Goal: Navigation & Orientation: Go to known website

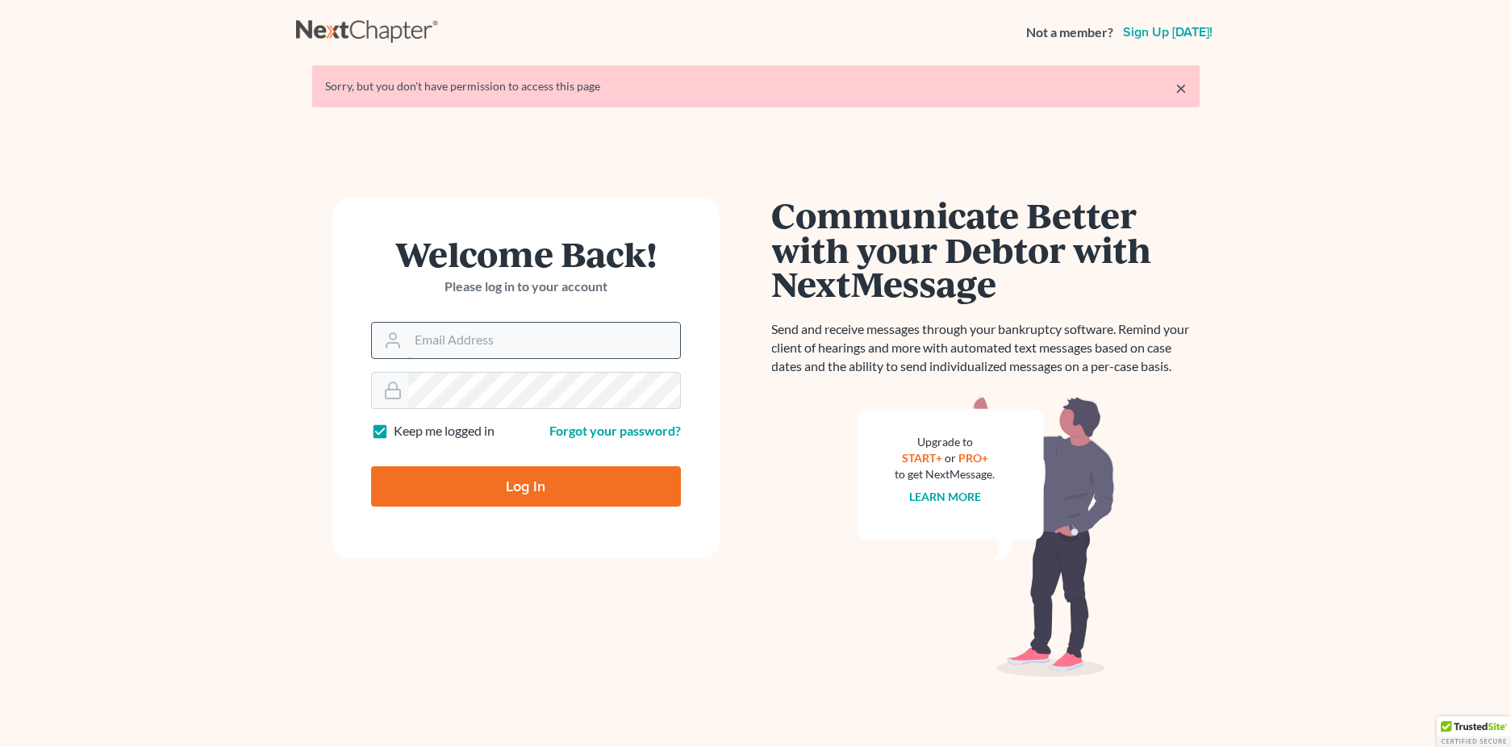
click at [468, 337] on input "Email Address" at bounding box center [544, 340] width 272 height 35
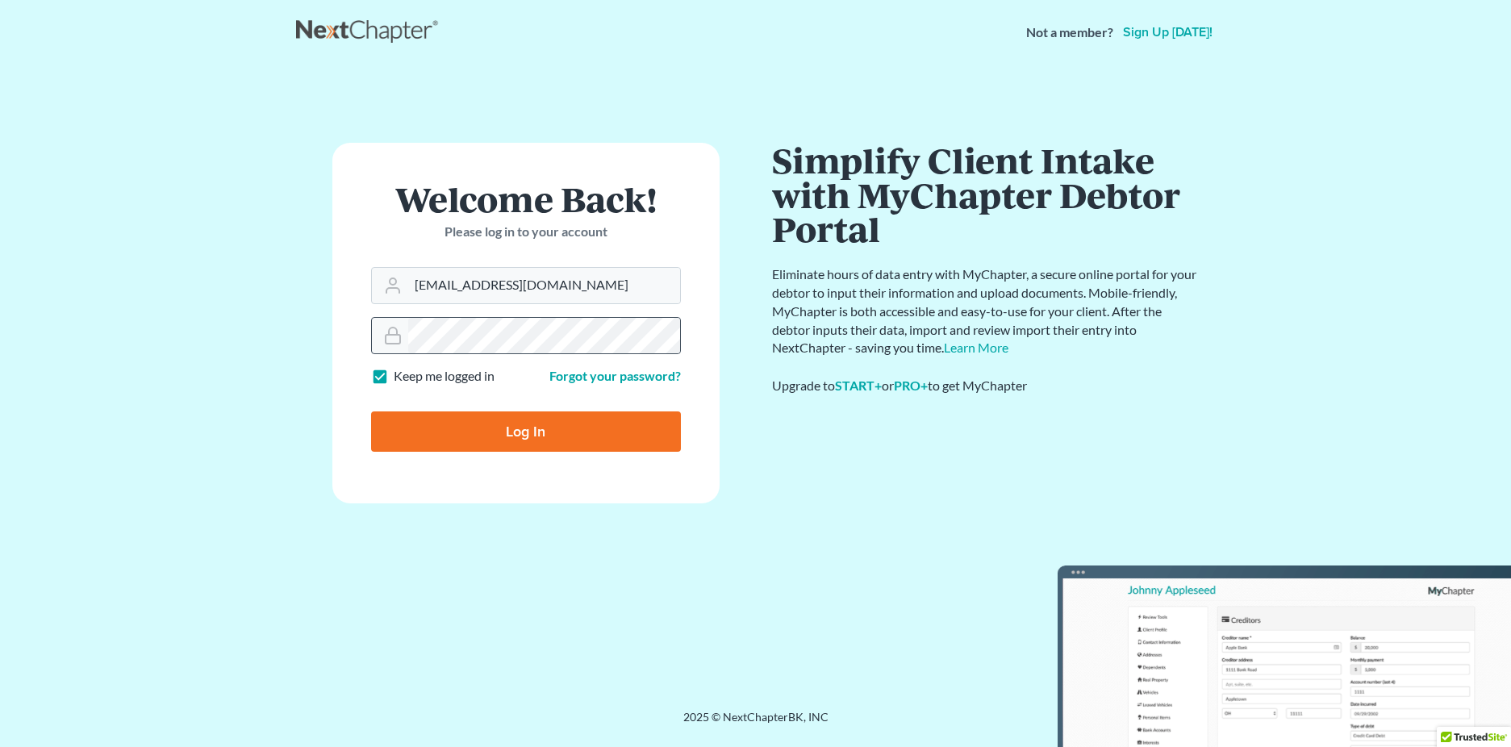
click at [663, 338] on keeper-lock "Open Keeper Popup" at bounding box center [657, 335] width 19 height 19
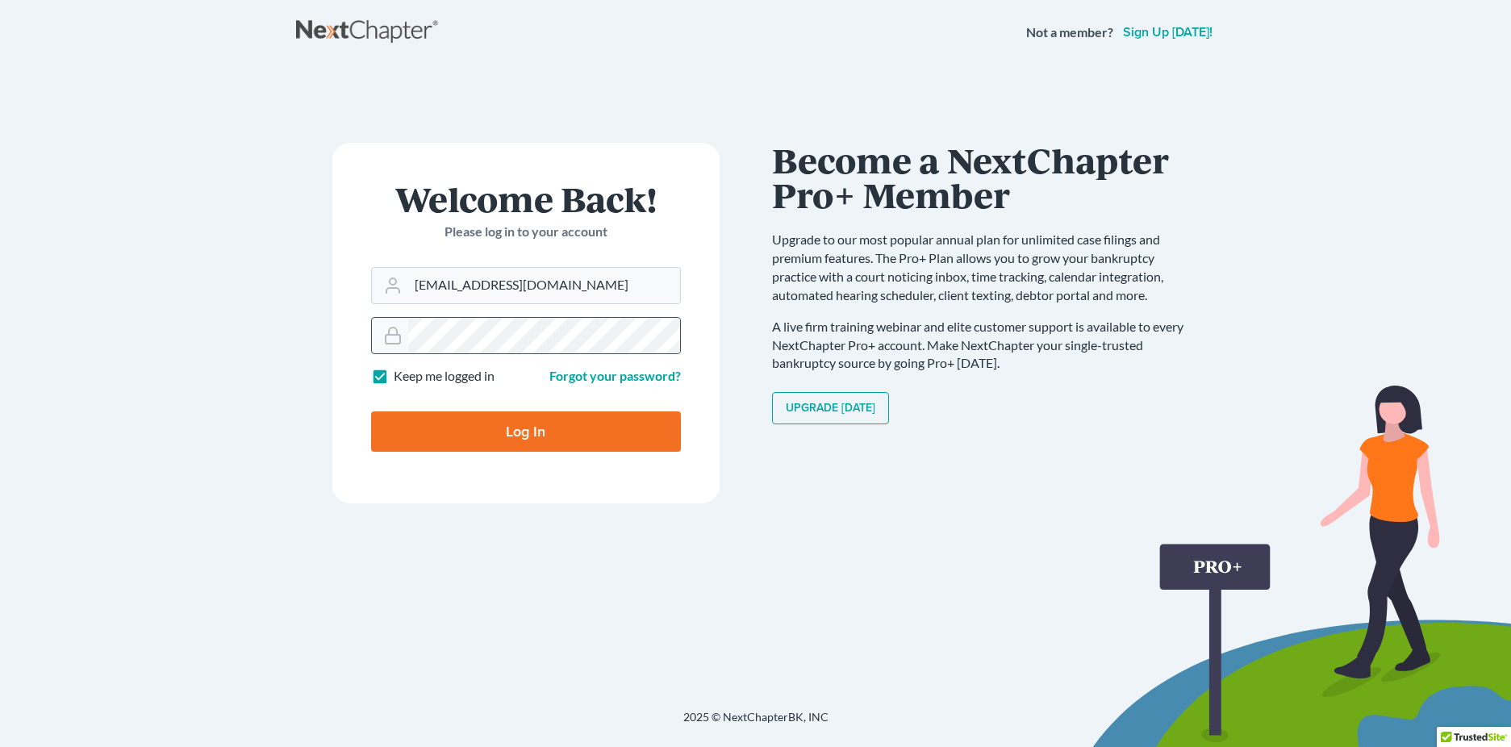
click at [653, 330] on keeper-lock "Open Keeper Popup" at bounding box center [657, 335] width 19 height 19
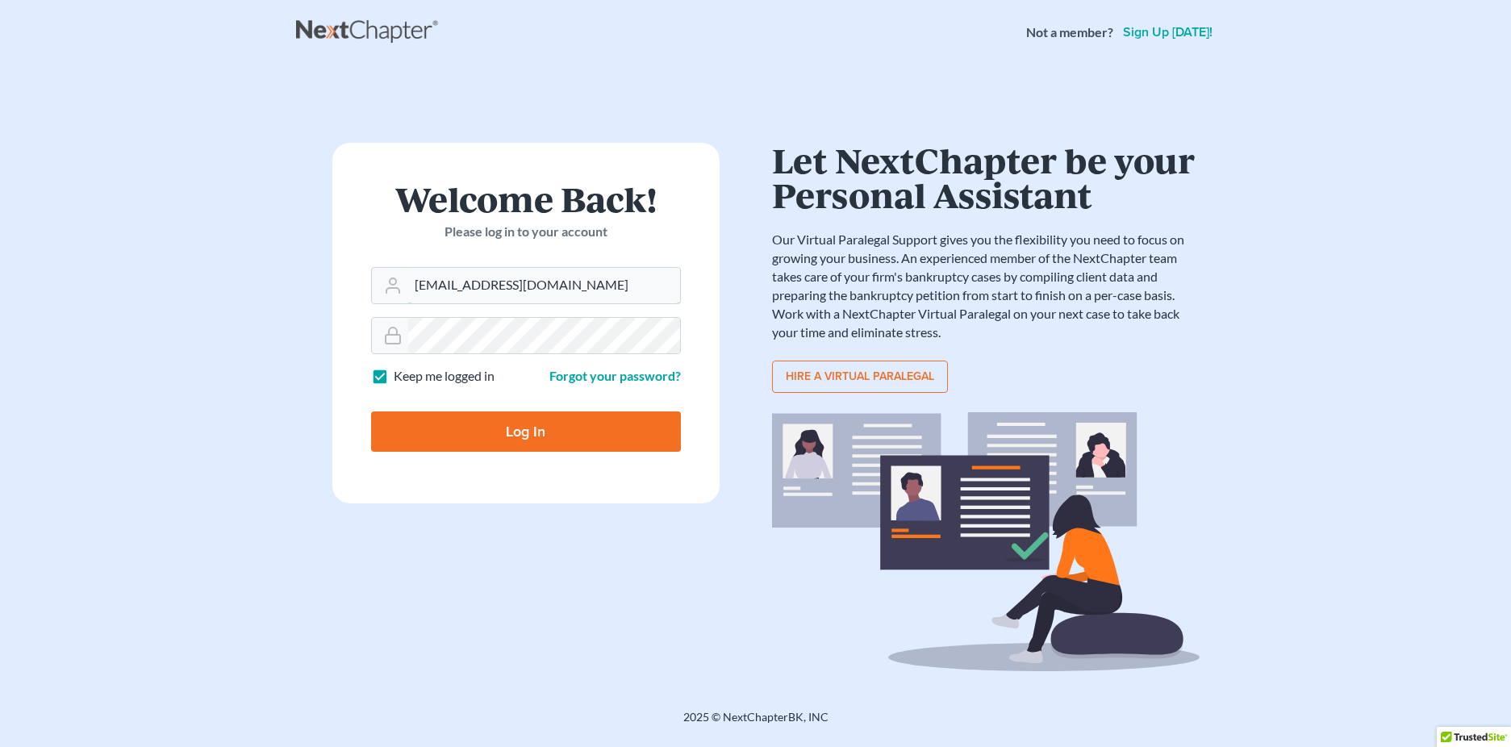
type input "[PERSON_NAME][EMAIL_ADDRESS][PERSON_NAME][PERSON_NAME][DOMAIN_NAME]"
click at [508, 439] on input "Log In" at bounding box center [526, 431] width 310 height 40
type input "Thinking..."
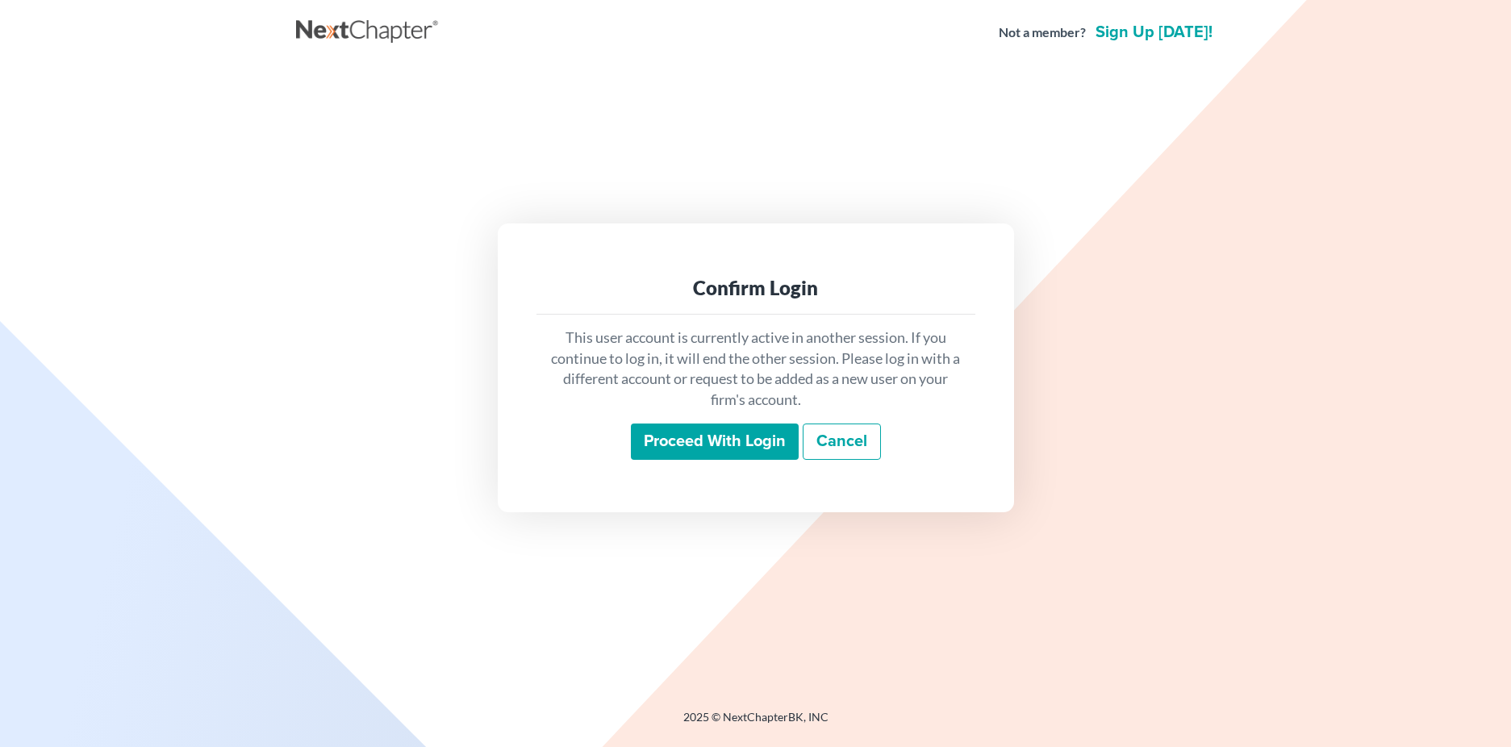
click at [738, 440] on input "Proceed with login" at bounding box center [715, 441] width 168 height 37
